Goal: Task Accomplishment & Management: Complete application form

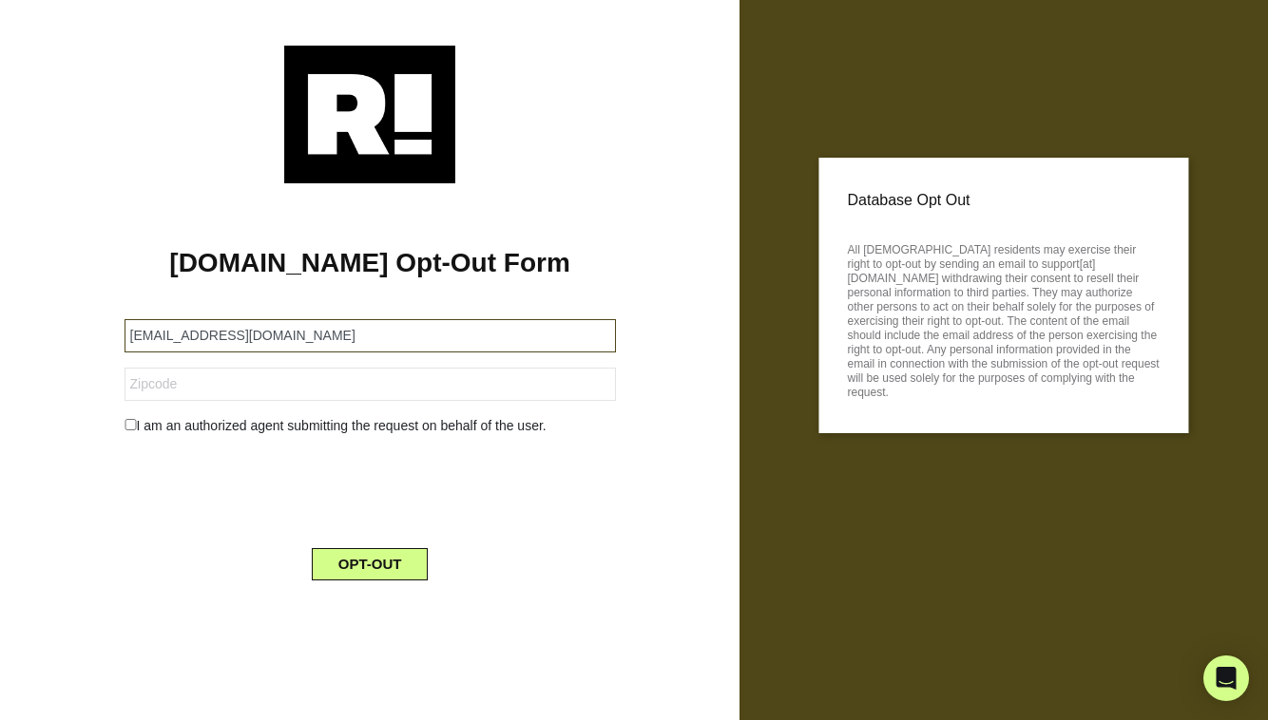
type input "elehrman@bhsusa.com"
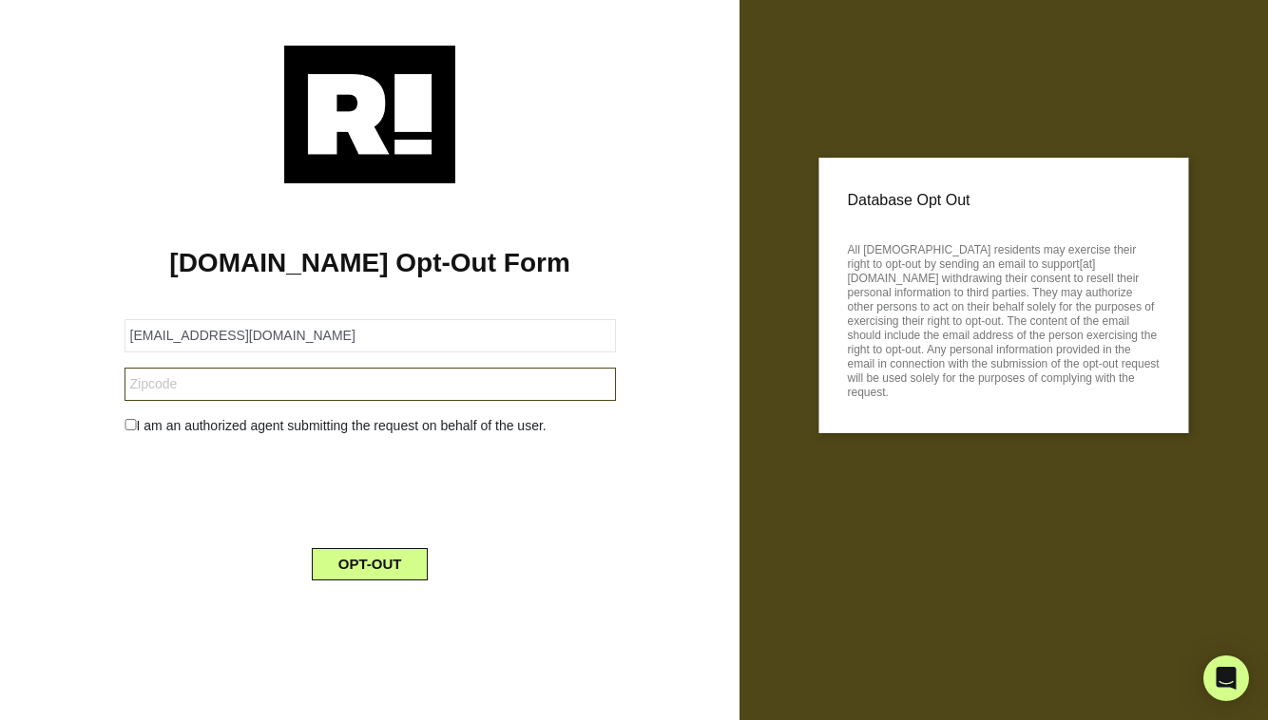
type input "0"
type input "10022"
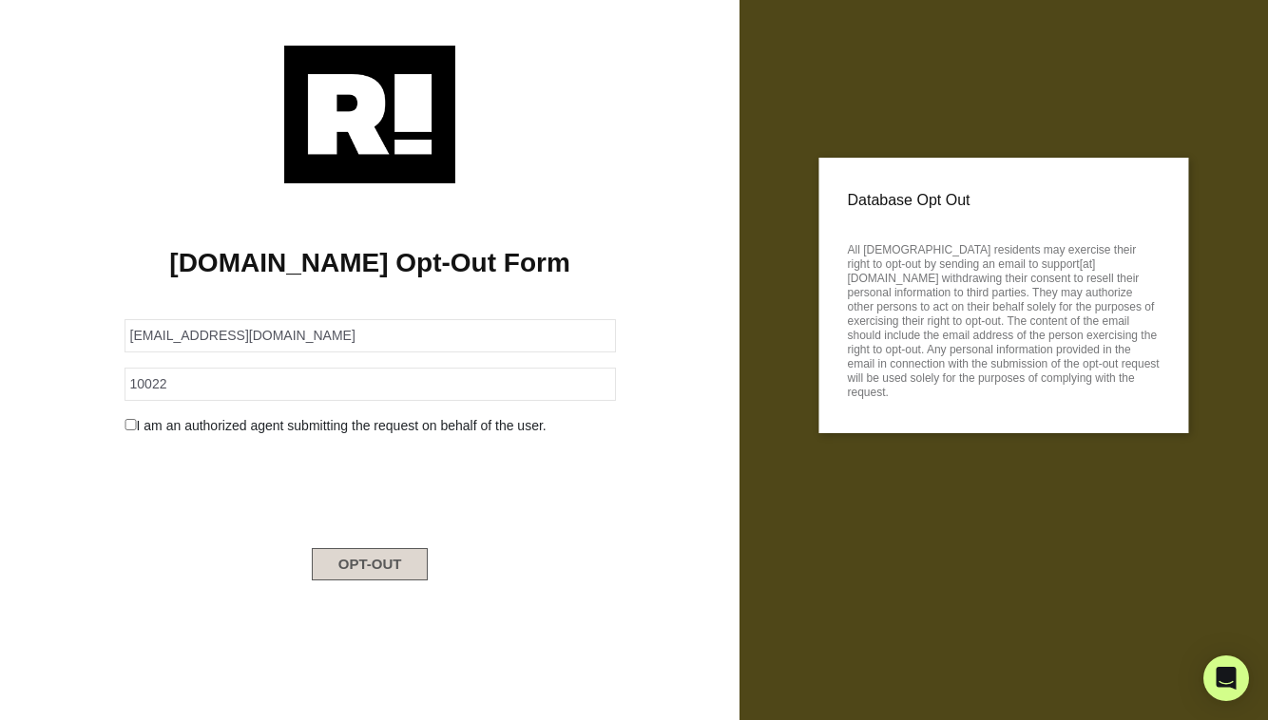
click at [354, 570] on button "OPT-OUT" at bounding box center [370, 564] width 117 height 32
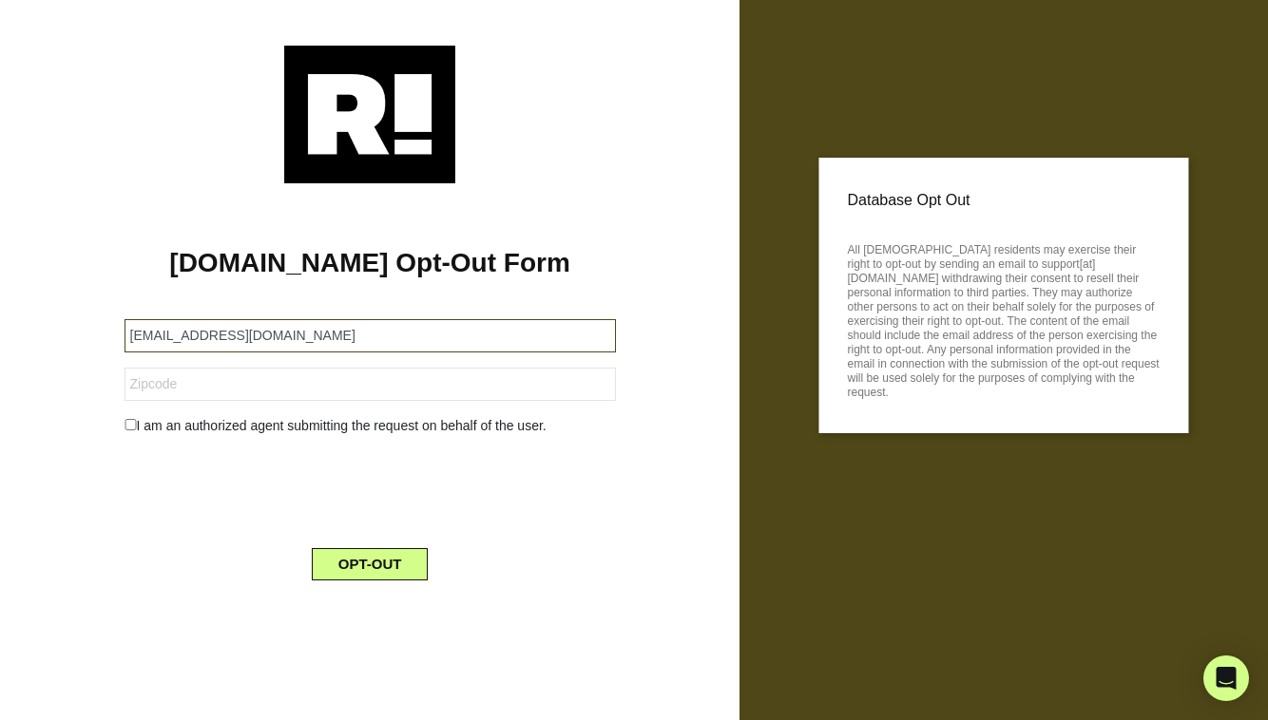
type input "lizjacksonrealtor@gmail.com"
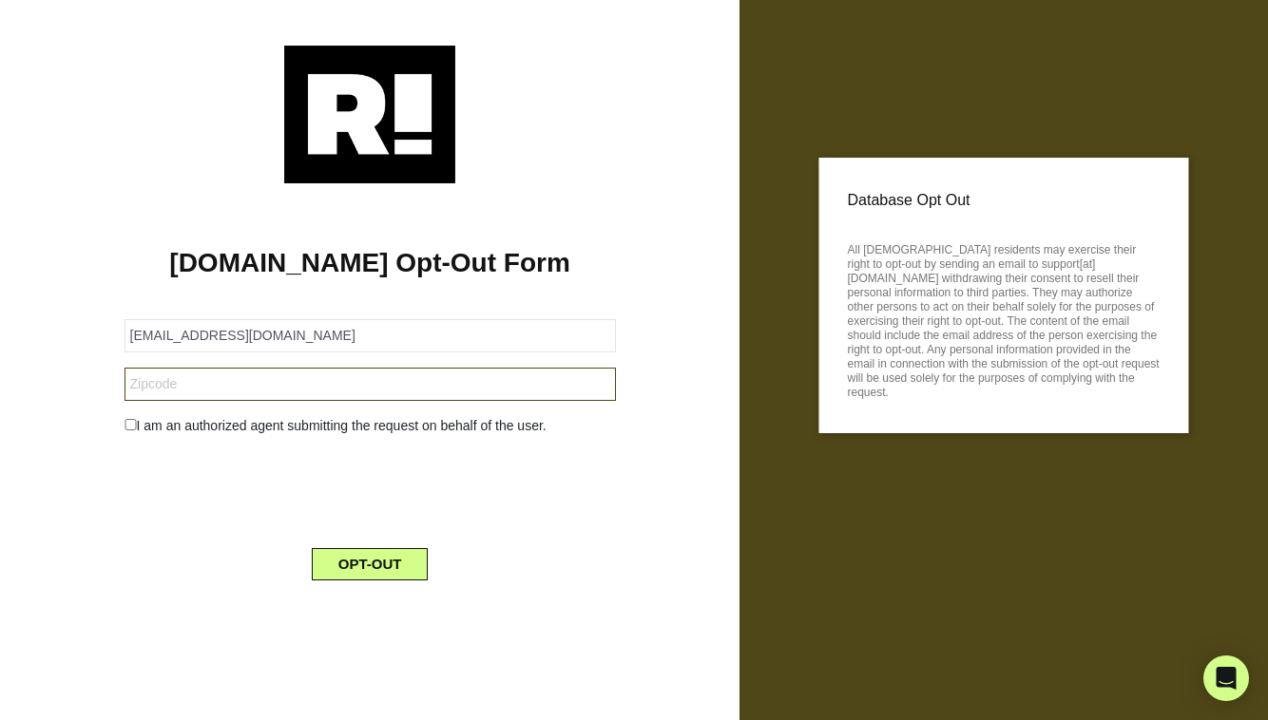
type input "2"
type input "33139"
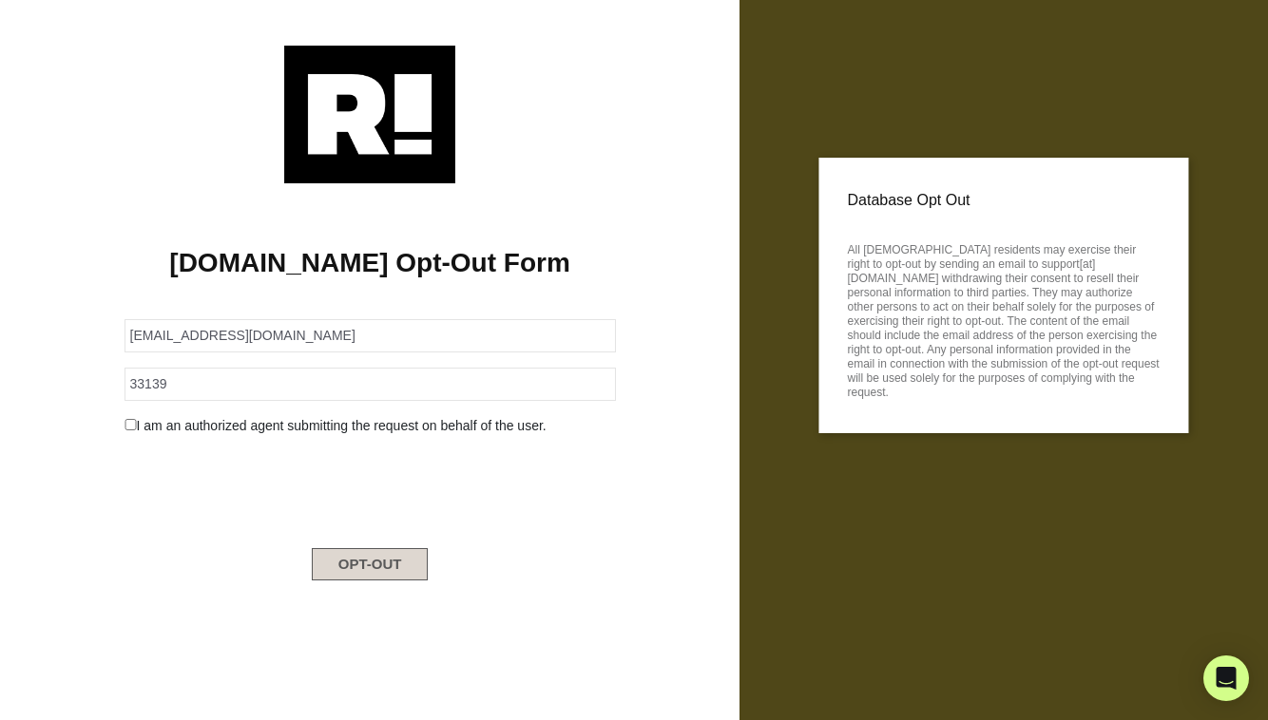
click at [372, 568] on button "OPT-OUT" at bounding box center [370, 564] width 117 height 32
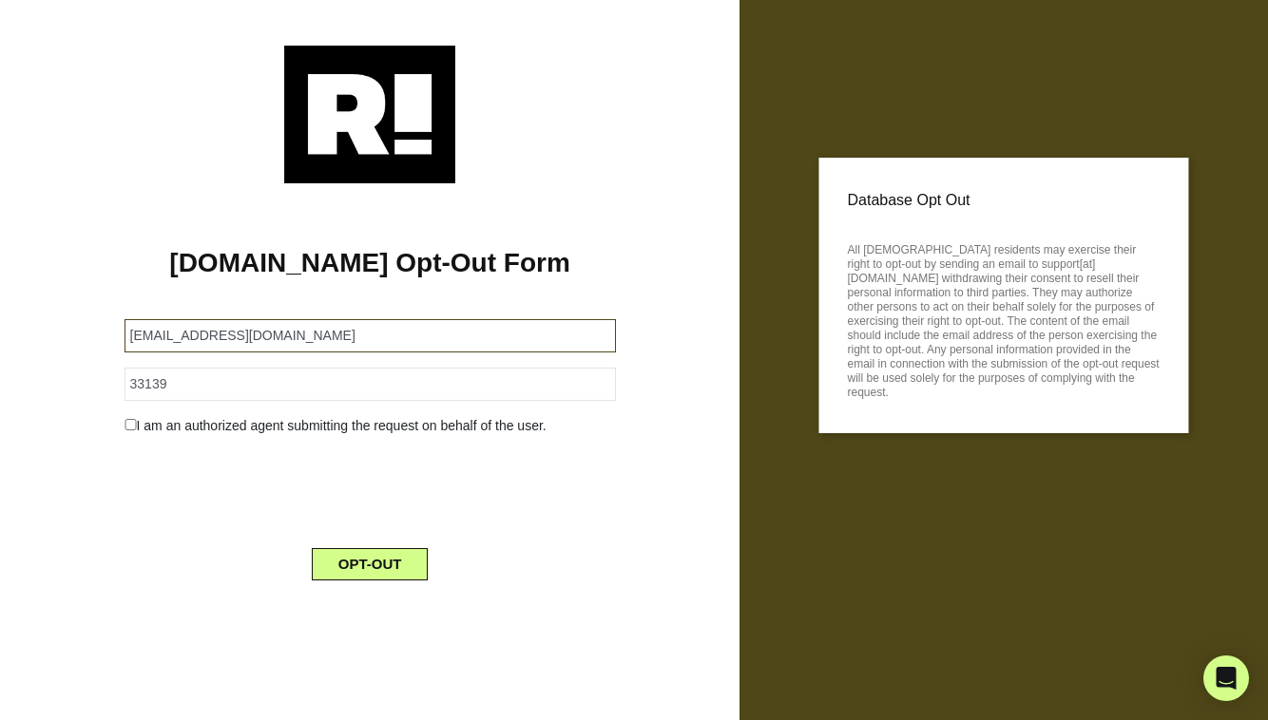
drag, startPoint x: 330, startPoint y: 334, endPoint x: 91, endPoint y: 325, distance: 238.7
click at [91, 325] on div "Retention.com Opt-Out Form lizjacksonrealtor@gmail.com 33139 I am an authorized…" at bounding box center [369, 389] width 711 height 412
type input "[EMAIL_ADDRESS][DOMAIN_NAME]"
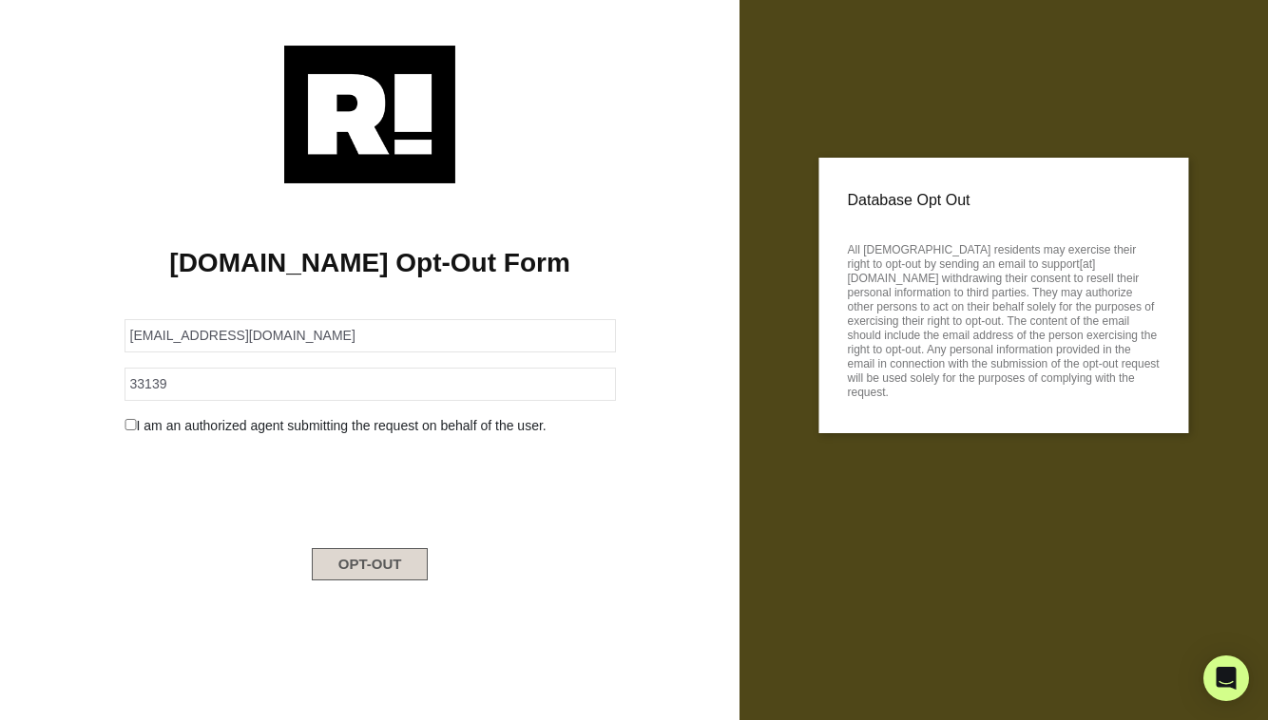
click at [353, 558] on button "OPT-OUT" at bounding box center [370, 564] width 117 height 32
click at [381, 564] on button "OPT-OUT" at bounding box center [370, 564] width 117 height 32
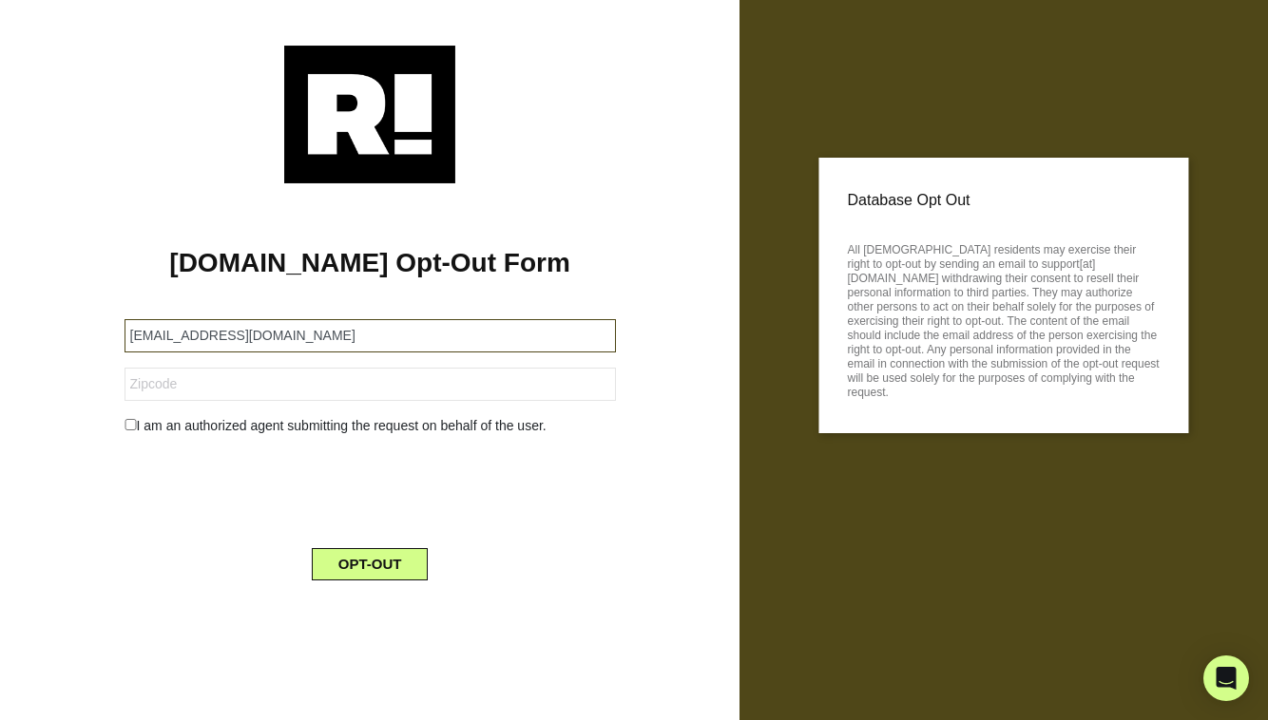
type input "[EMAIL_ADDRESS][DOMAIN_NAME]"
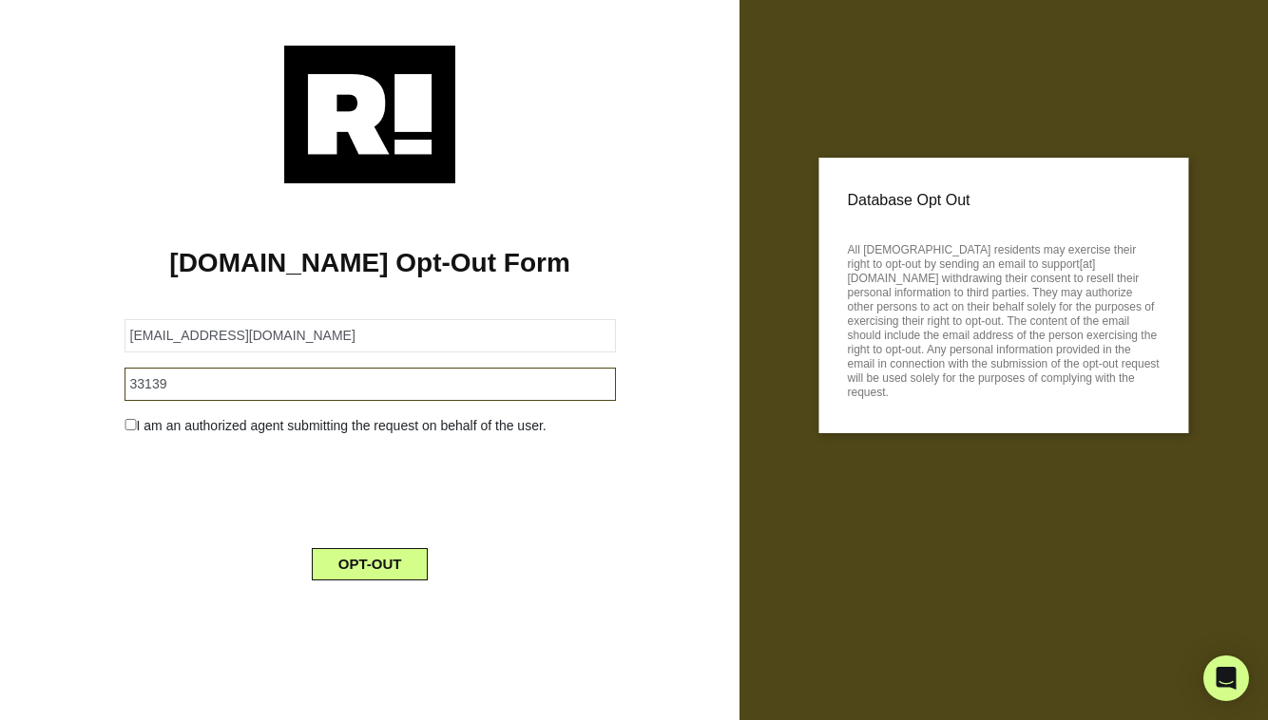
drag, startPoint x: 232, startPoint y: 384, endPoint x: 48, endPoint y: 371, distance: 183.9
click at [48, 371] on div "[DOMAIN_NAME] Opt-Out Form [EMAIL_ADDRESS][DOMAIN_NAME] 33139 I am an authorize…" at bounding box center [369, 389] width 711 height 412
type input "10022"
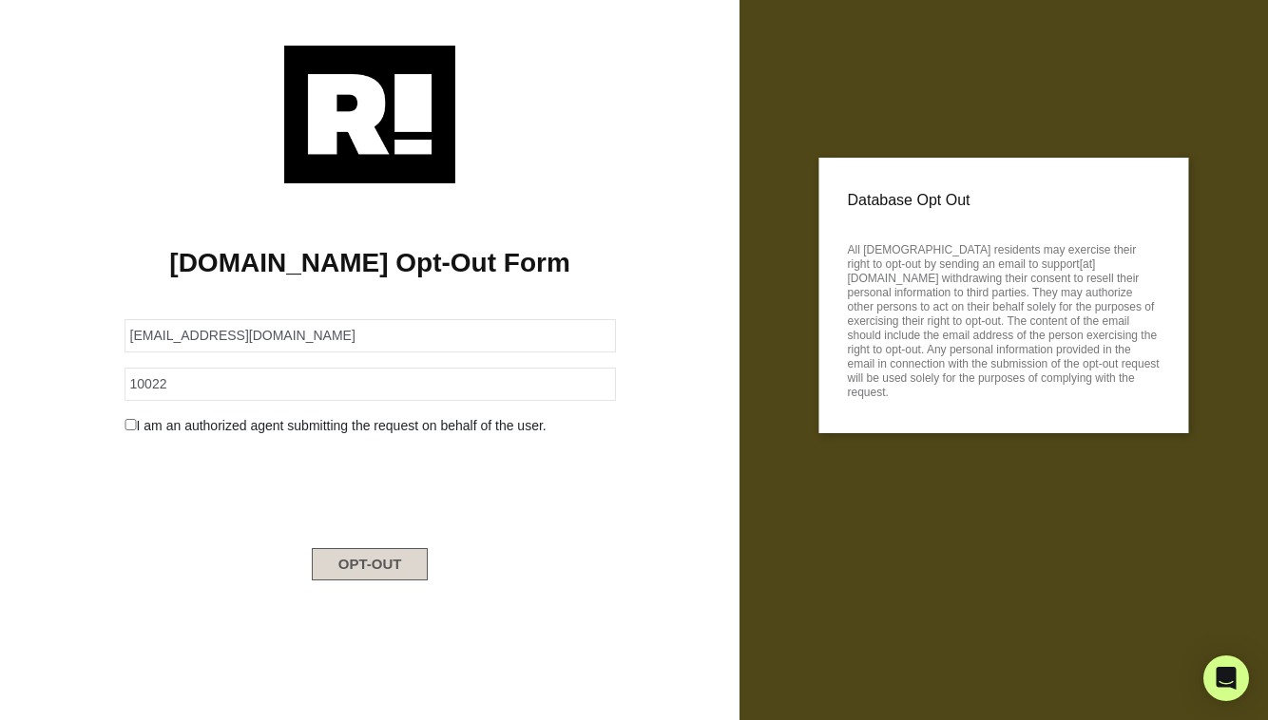
click at [354, 564] on button "OPT-OUT" at bounding box center [370, 564] width 117 height 32
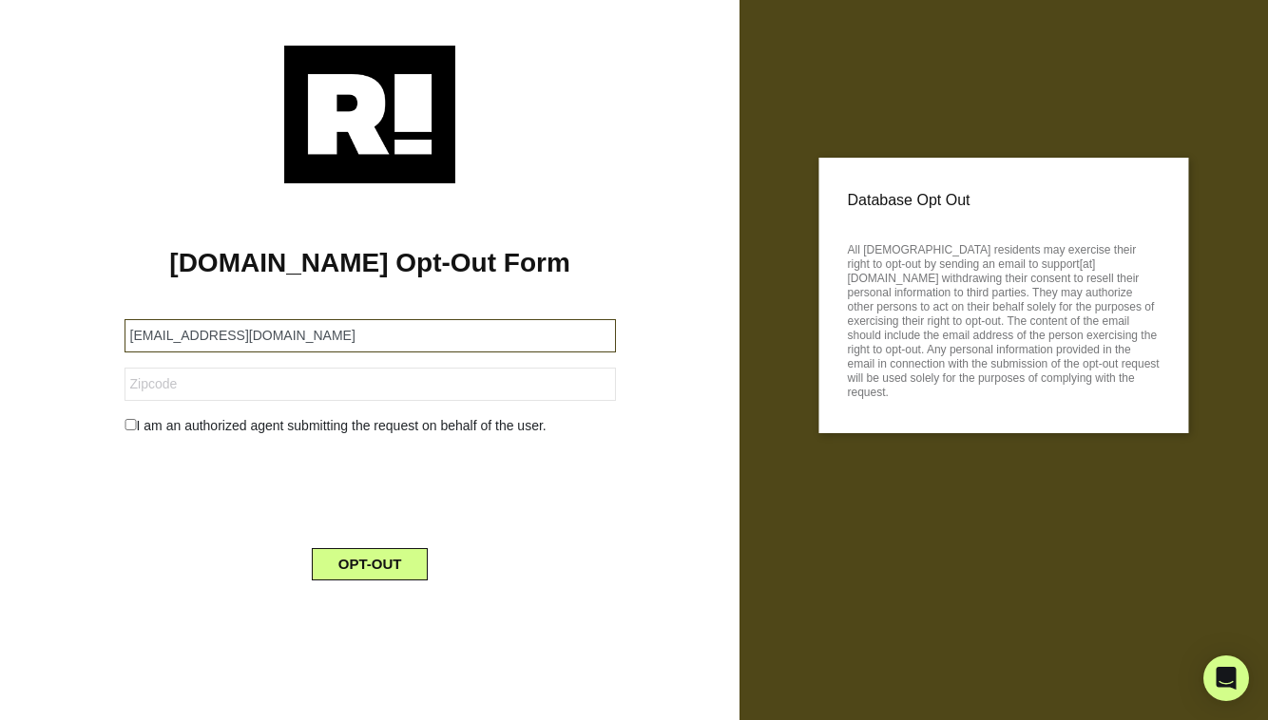
type input "[EMAIL_ADDRESS][DOMAIN_NAME]"
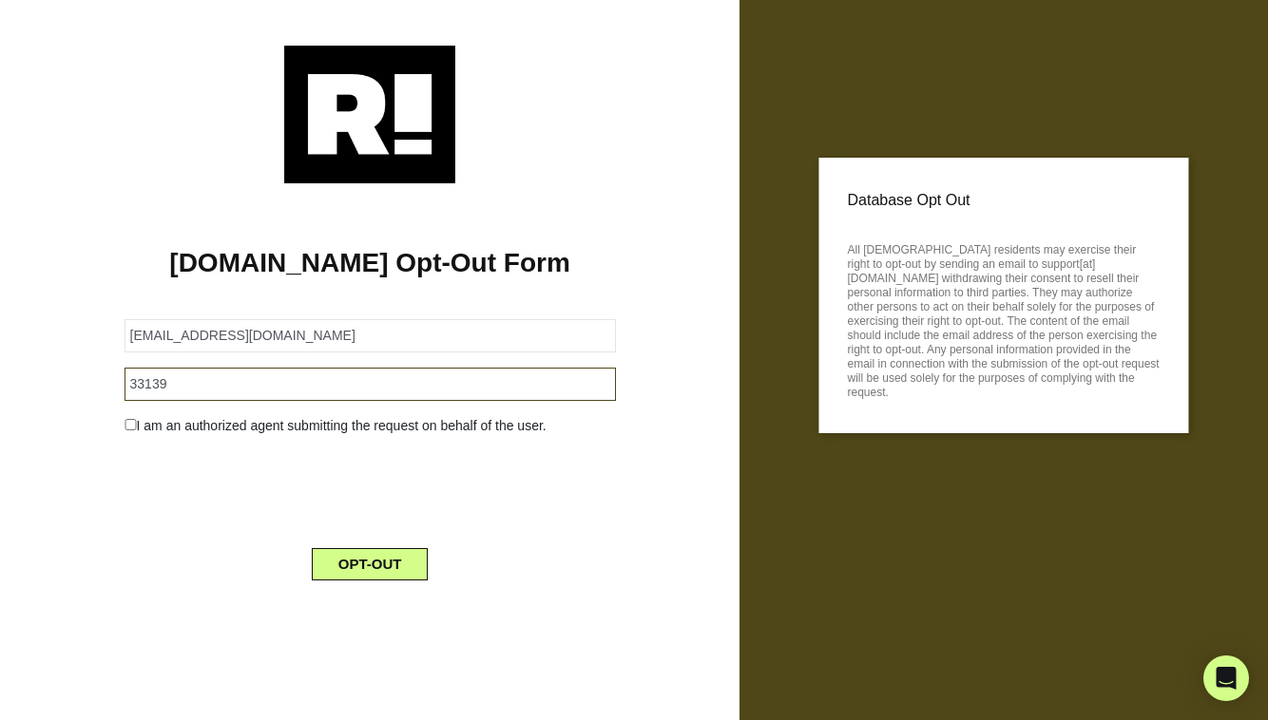
type input "33139"
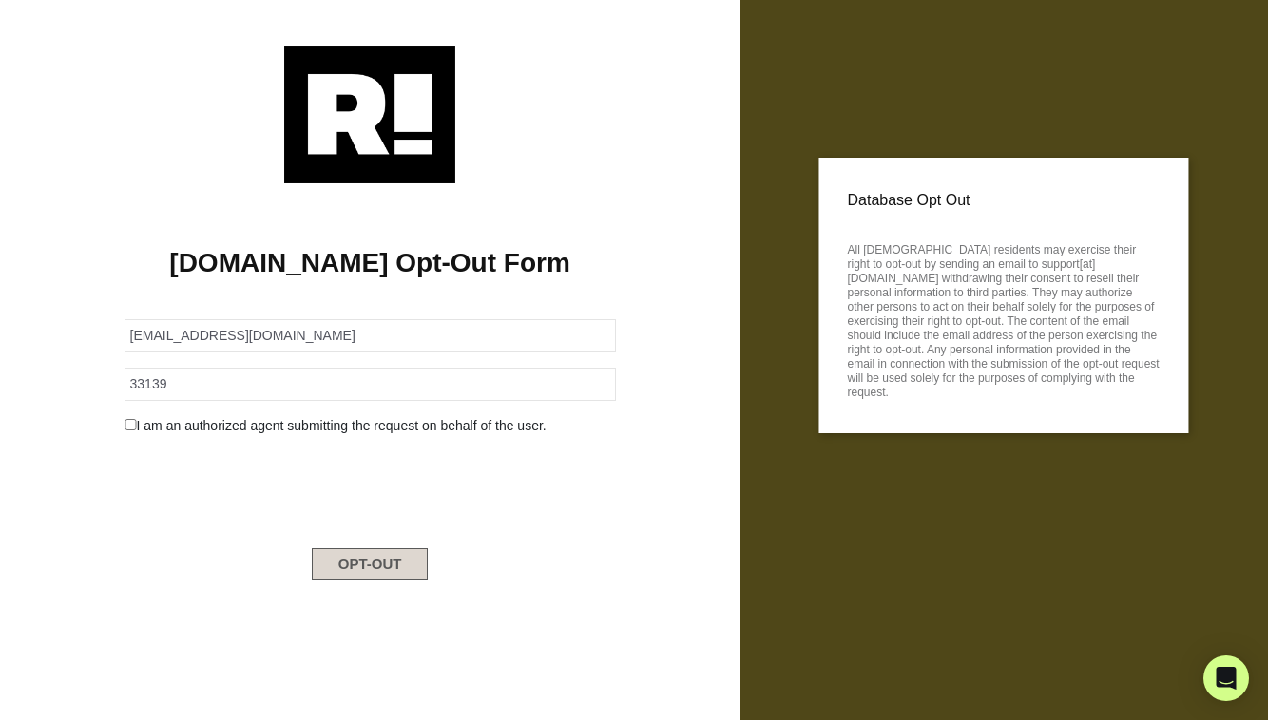
click at [367, 563] on button "OPT-OUT" at bounding box center [370, 564] width 117 height 32
